Goal: Browse casually

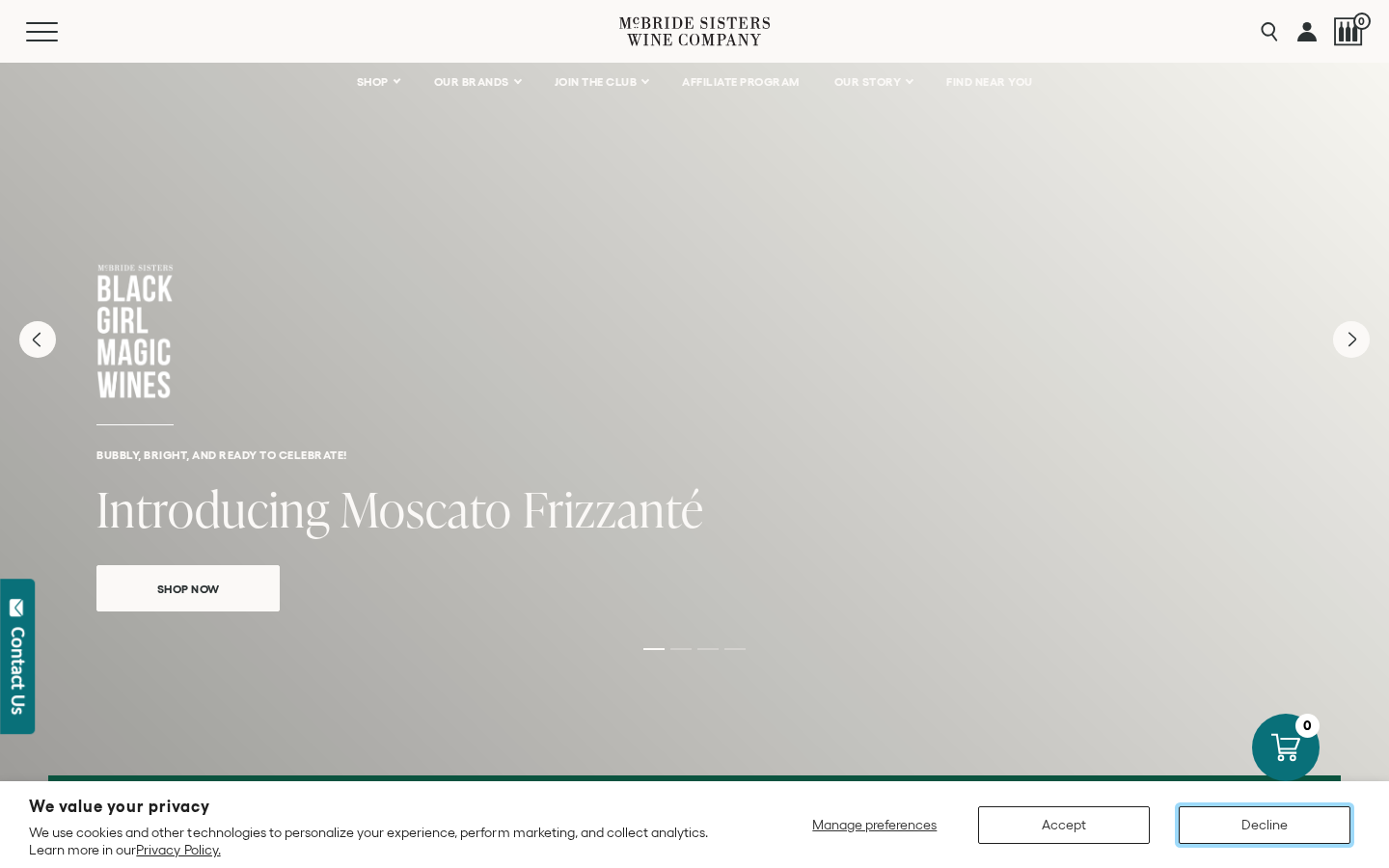
click at [1224, 840] on button "Decline" at bounding box center [1264, 825] width 172 height 38
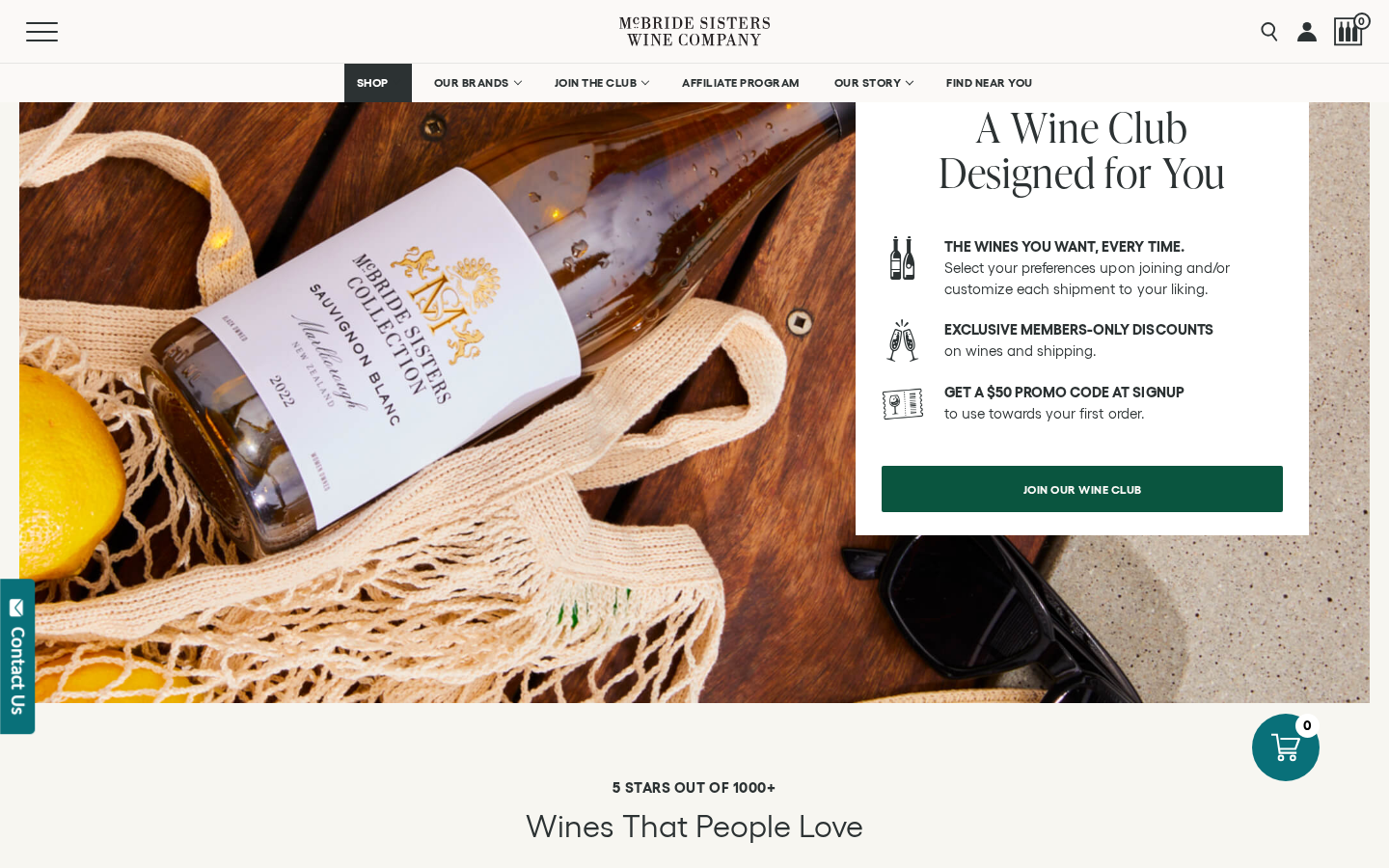
scroll to position [2831, 0]
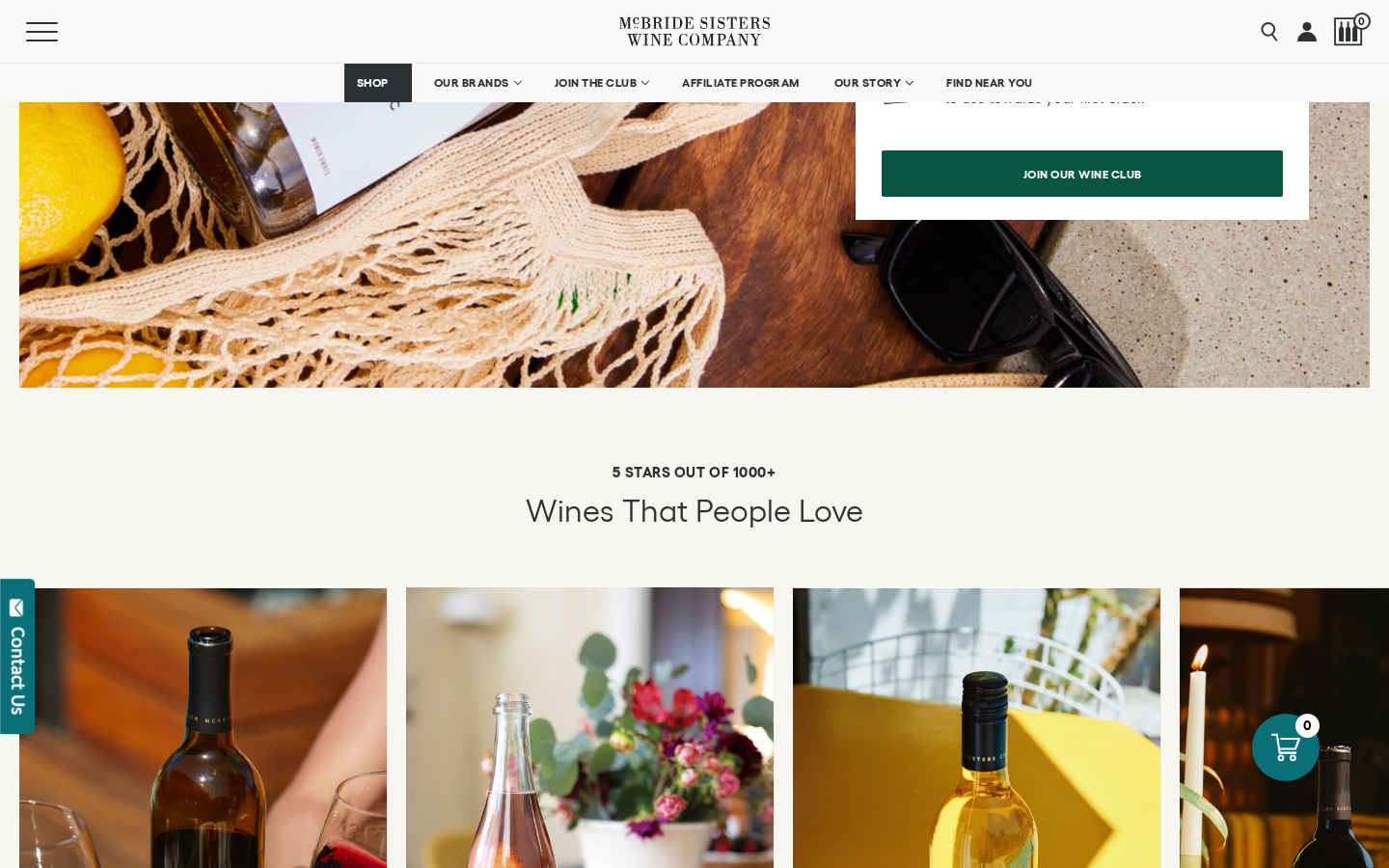
click at [24, 31] on div "Menu Search 0" at bounding box center [694, 31] width 1389 height 63
